Goal: Navigation & Orientation: Find specific page/section

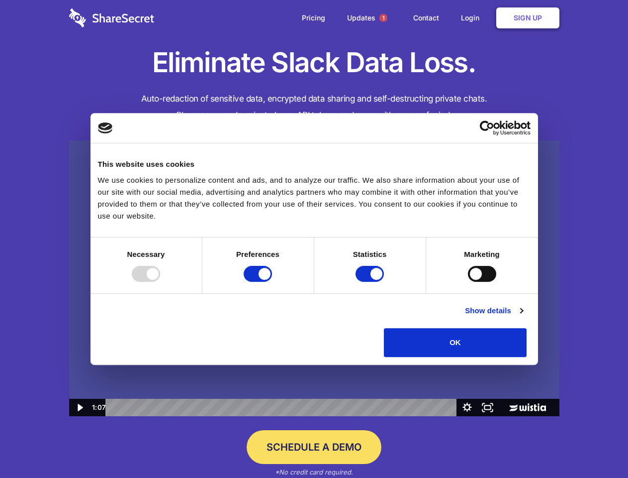
click at [314, 239] on img at bounding box center [314, 278] width 491 height 276
click at [160, 282] on div at bounding box center [146, 274] width 28 height 16
click at [272, 282] on input "Preferences" at bounding box center [258, 274] width 28 height 16
checkbox input "false"
click at [371, 282] on input "Statistics" at bounding box center [370, 274] width 28 height 16
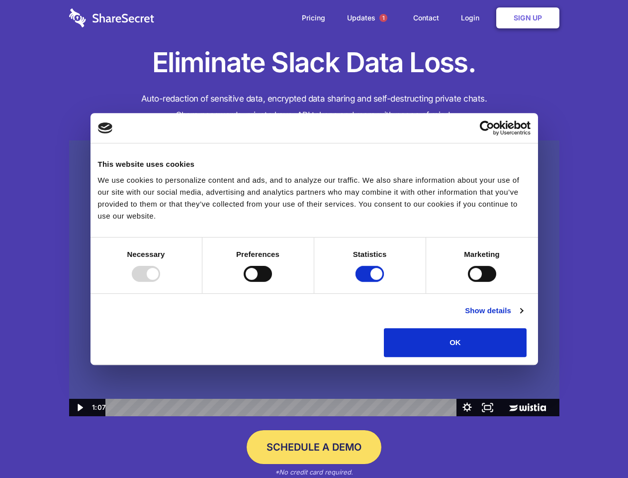
checkbox input "false"
click at [468, 282] on input "Marketing" at bounding box center [482, 274] width 28 height 16
checkbox input "true"
click at [523, 316] on link "Show details" at bounding box center [494, 311] width 58 height 12
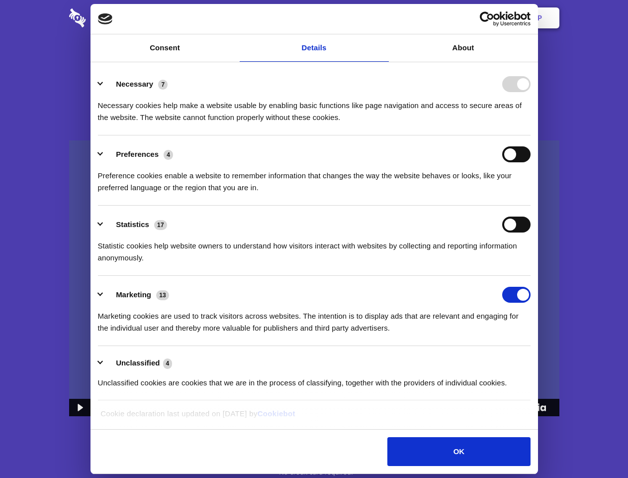
click at [531, 123] on div "Necessary 7 Necessary cookies help make a website usable by enabling basic func…" at bounding box center [314, 99] width 433 height 47
click at [383, 18] on span "1" at bounding box center [384, 18] width 8 height 8
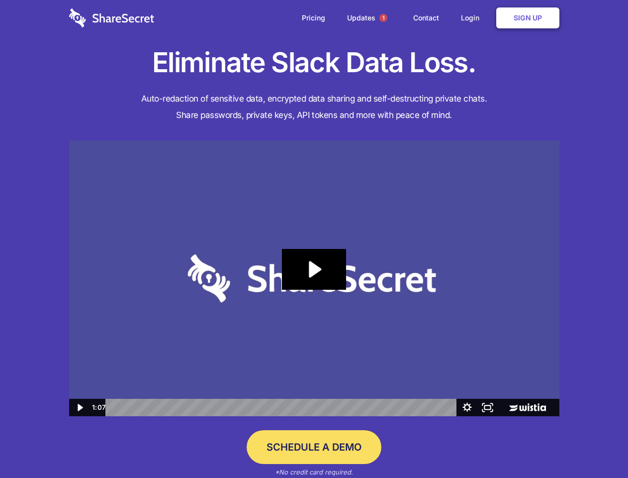
click at [314, 278] on icon "Play Video: Sharesecret Slack Extension" at bounding box center [314, 269] width 64 height 41
